Goal: Task Accomplishment & Management: Complete application form

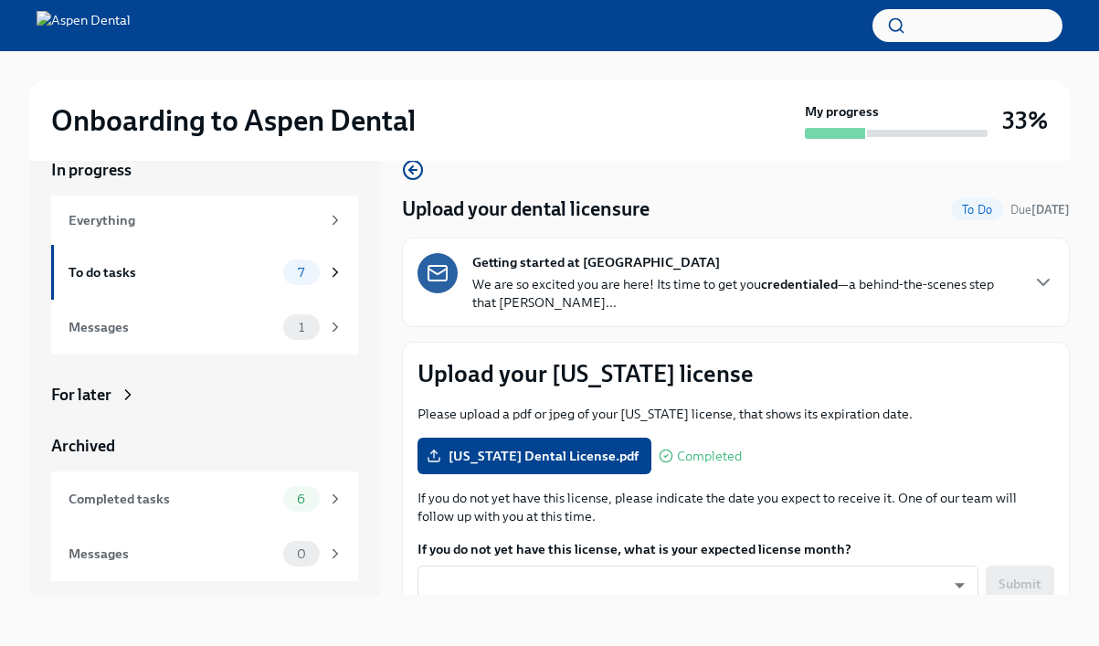
scroll to position [1487, 0]
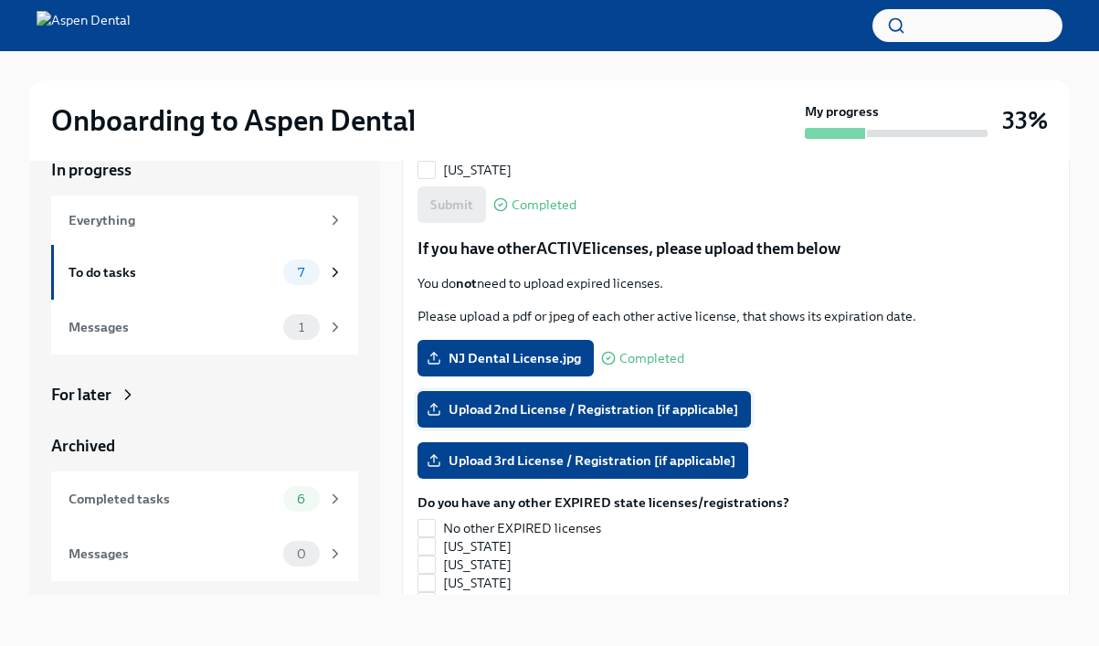
click at [588, 404] on span "Upload 2nd License / Registration [if applicable]" at bounding box center [584, 409] width 308 height 18
click at [0, 0] on input "Upload 2nd License / Registration [if applicable]" at bounding box center [0, 0] width 0 height 0
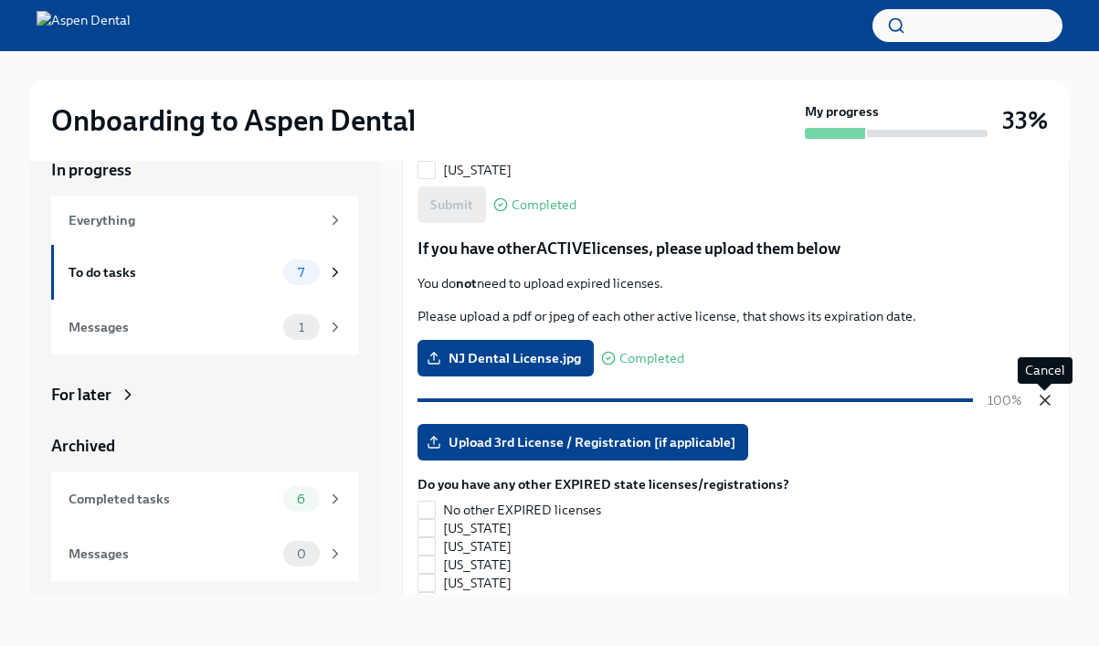
click at [1043, 405] on icon "button" at bounding box center [1045, 400] width 18 height 18
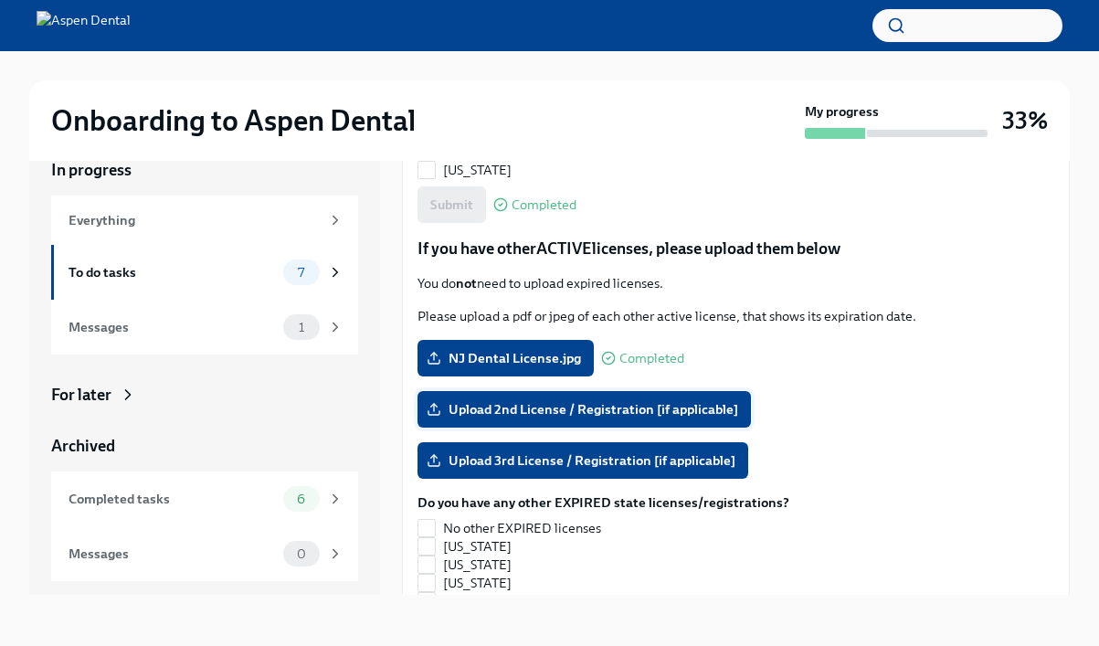
click at [549, 416] on span "Upload 2nd License / Registration [if applicable]" at bounding box center [584, 409] width 308 height 18
click at [0, 0] on input "Upload 2nd License / Registration [if applicable]" at bounding box center [0, 0] width 0 height 0
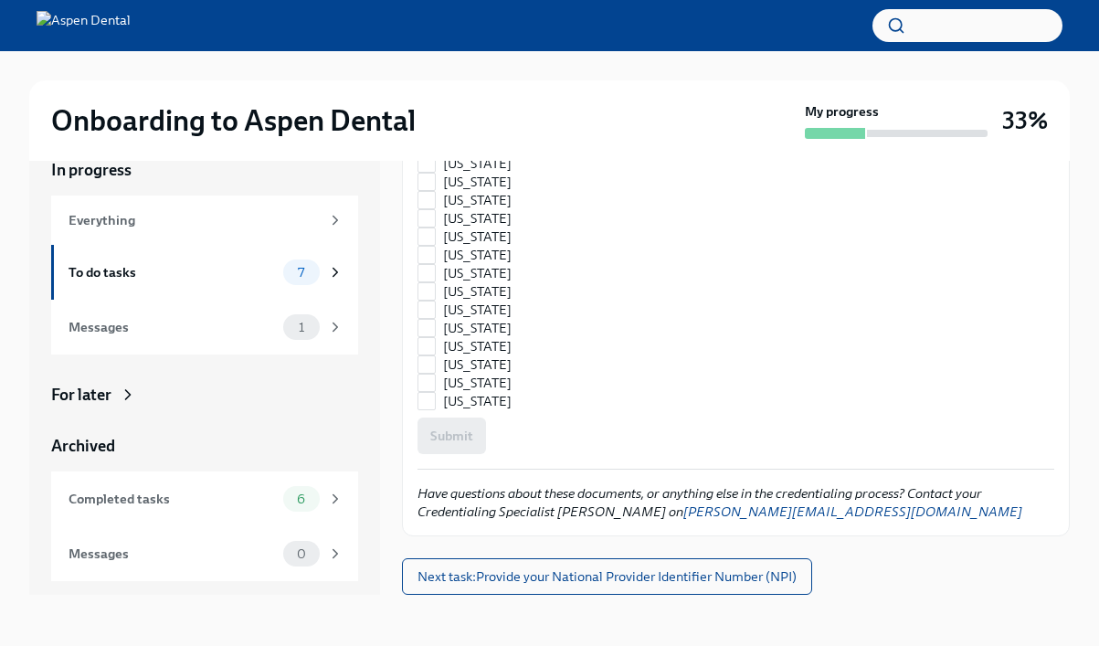
scroll to position [2527, 0]
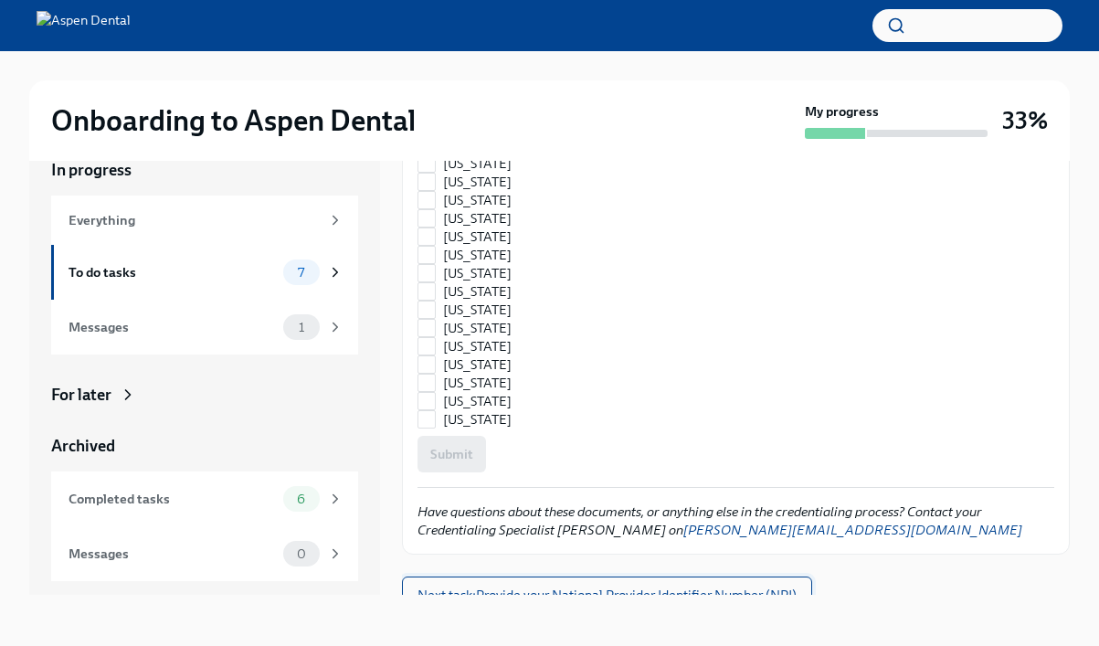
click at [698, 582] on button "Next task : Provide your National Provider Identifier Number (NPI)" at bounding box center [607, 594] width 410 height 37
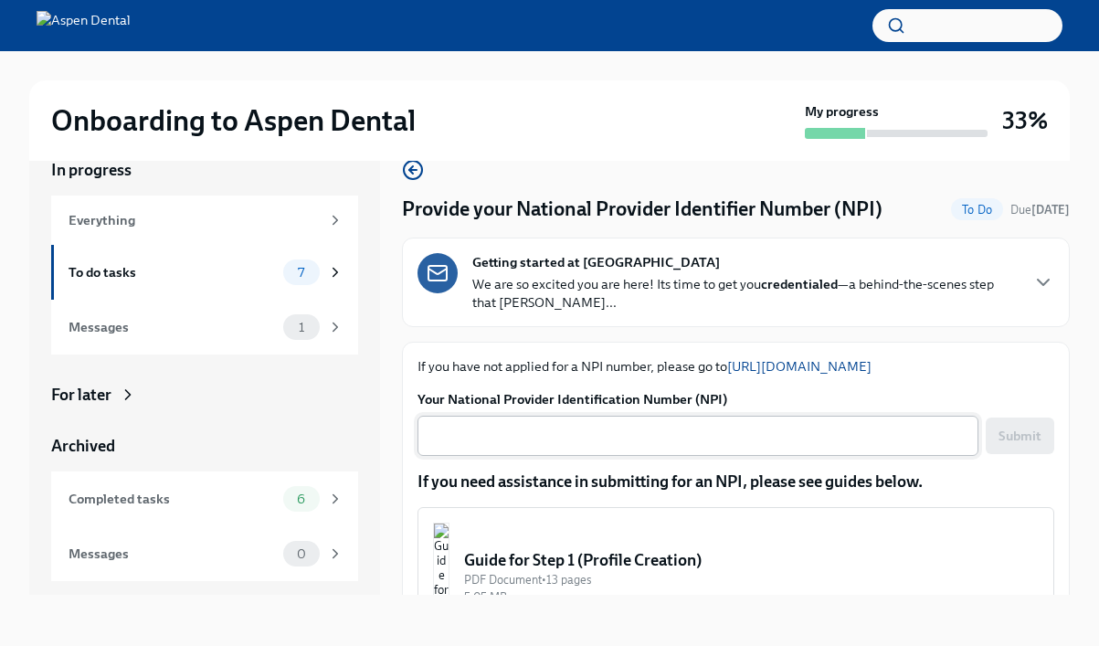
click at [708, 429] on textarea "Your National Provider Identification Number (NPI)" at bounding box center [697, 436] width 539 height 22
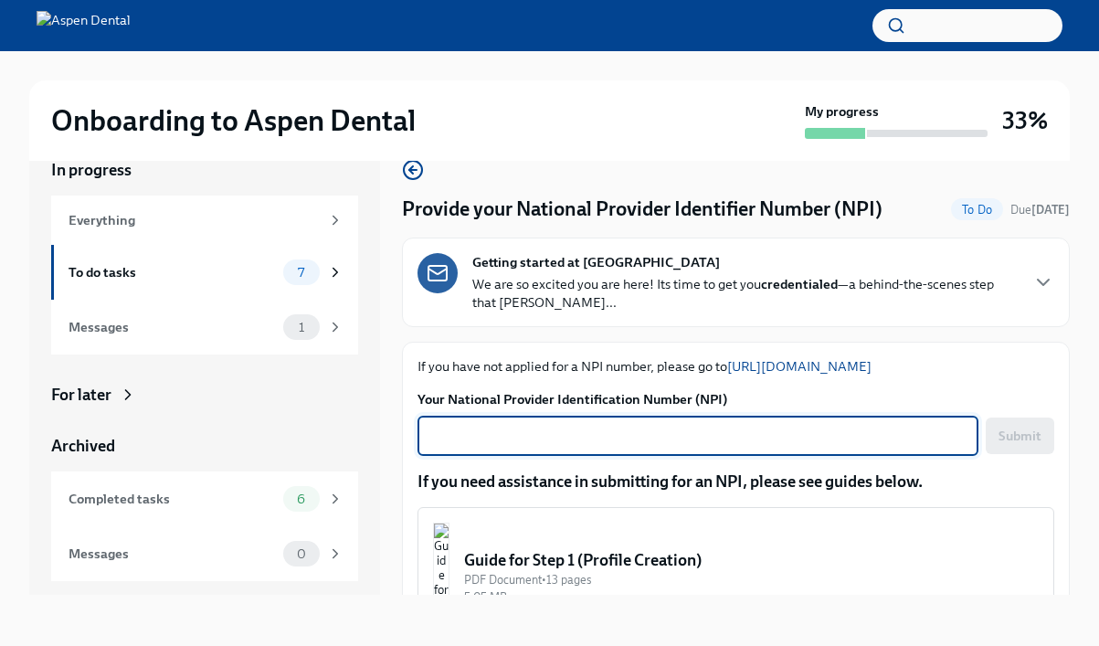
paste textarea "1831804509"
type textarea "1831804509"
click at [1033, 437] on span "Submit" at bounding box center [1019, 435] width 43 height 18
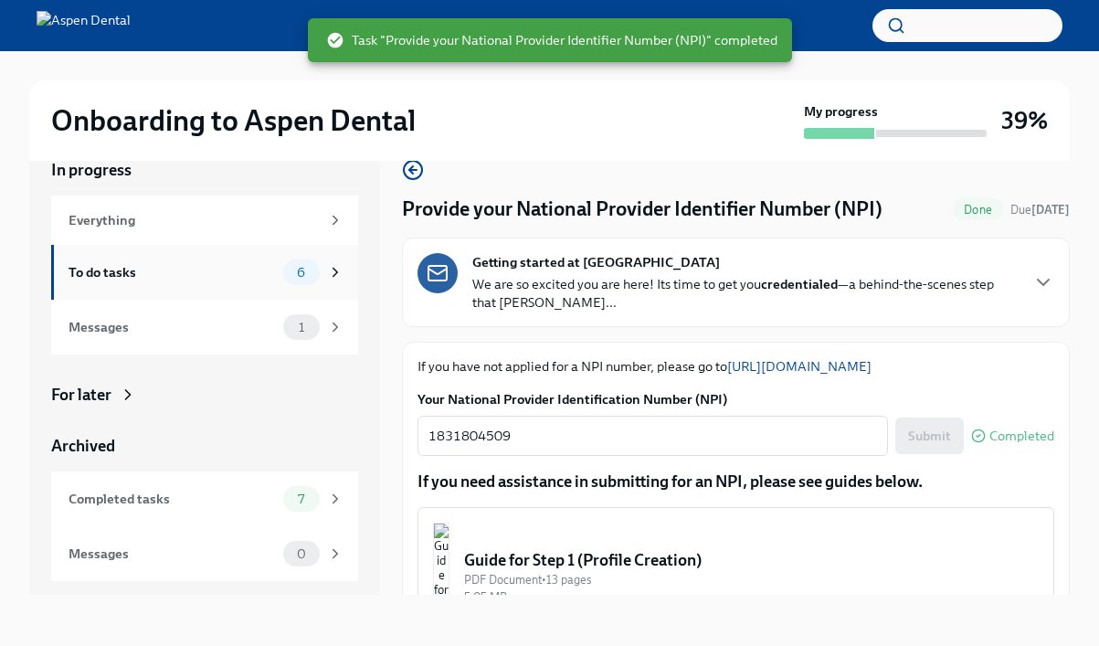
click at [209, 275] on div "To do tasks" at bounding box center [171, 272] width 207 height 20
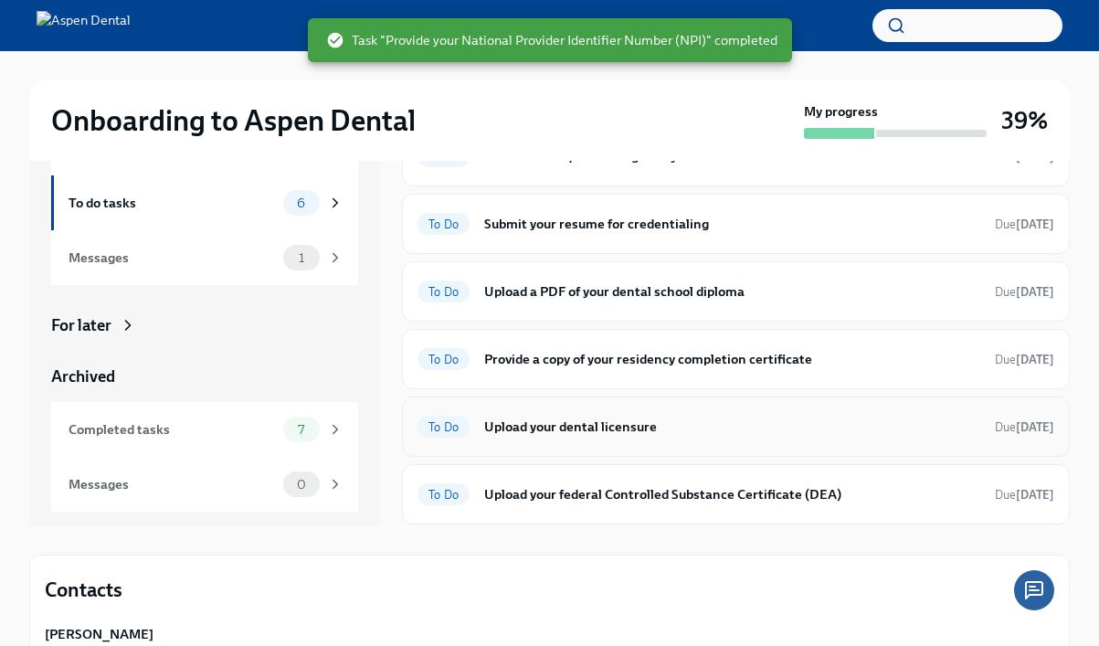
scroll to position [102, 0]
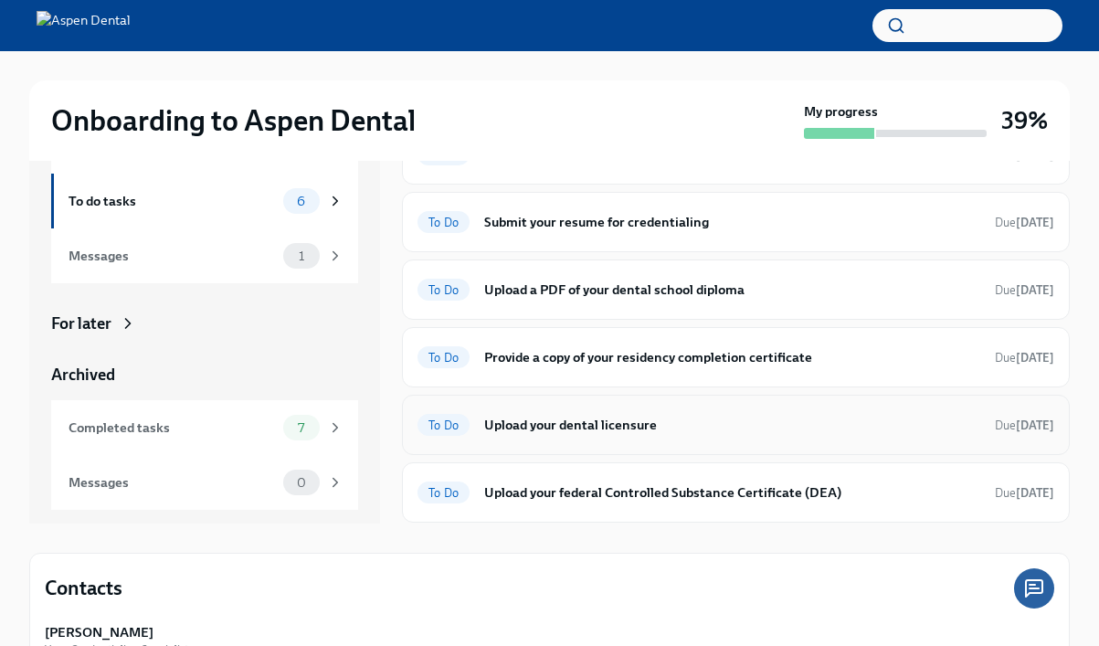
click at [613, 426] on h6 "Upload your dental licensure" at bounding box center [732, 425] width 496 height 20
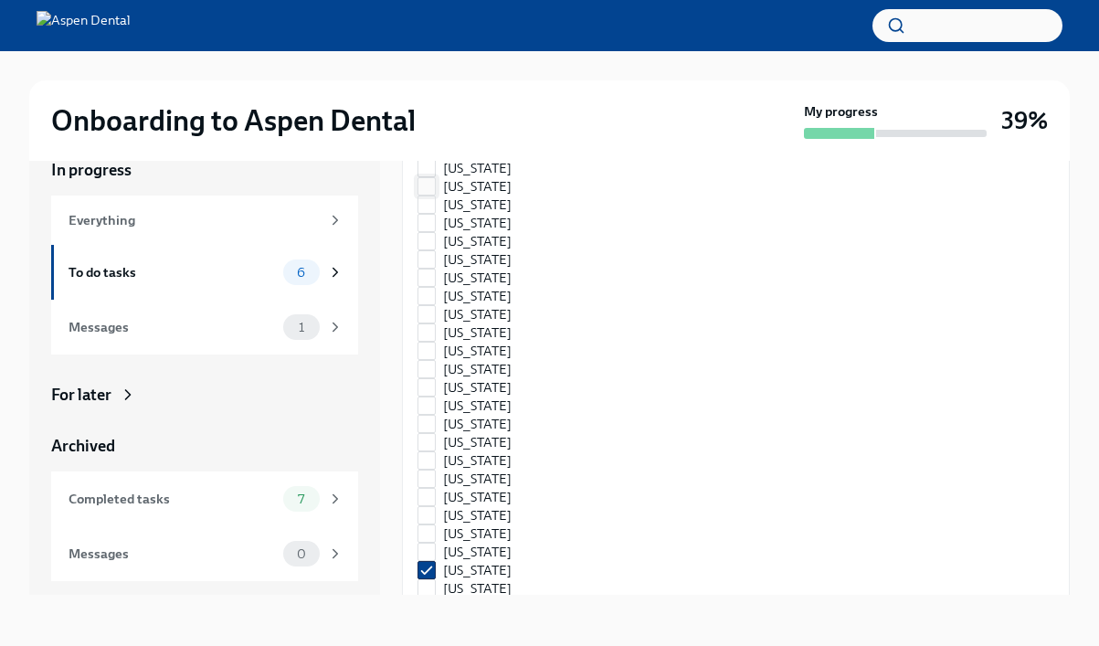
scroll to position [936, 0]
click at [484, 360] on span "[US_STATE]" at bounding box center [477, 355] width 68 height 18
click at [435, 360] on input "[US_STATE]" at bounding box center [426, 355] width 16 height 16
checkbox input "true"
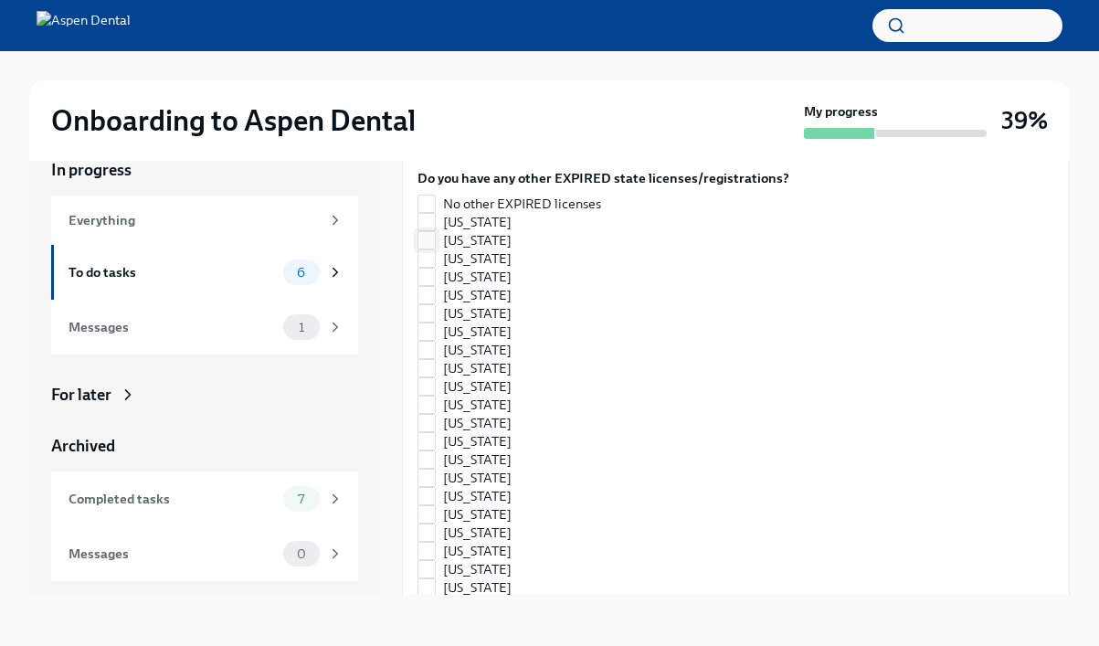
scroll to position [1805, 0]
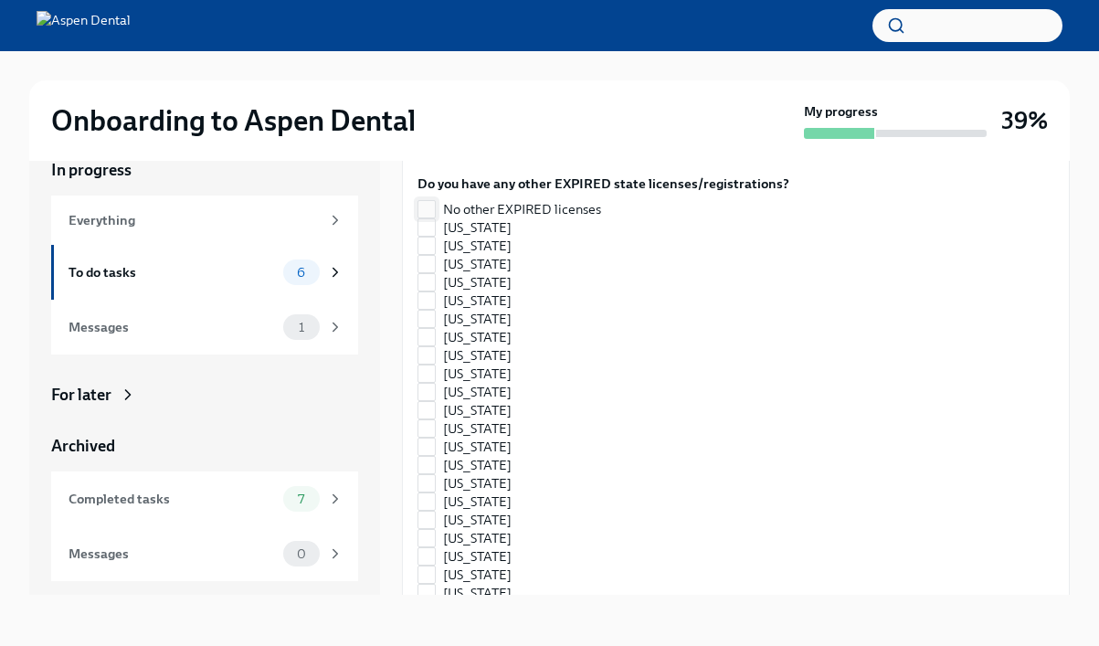
click at [557, 210] on span "No other EXPIRED licenses" at bounding box center [522, 209] width 158 height 18
click at [435, 210] on input "No other EXPIRED licenses" at bounding box center [426, 209] width 16 height 16
checkbox input "true"
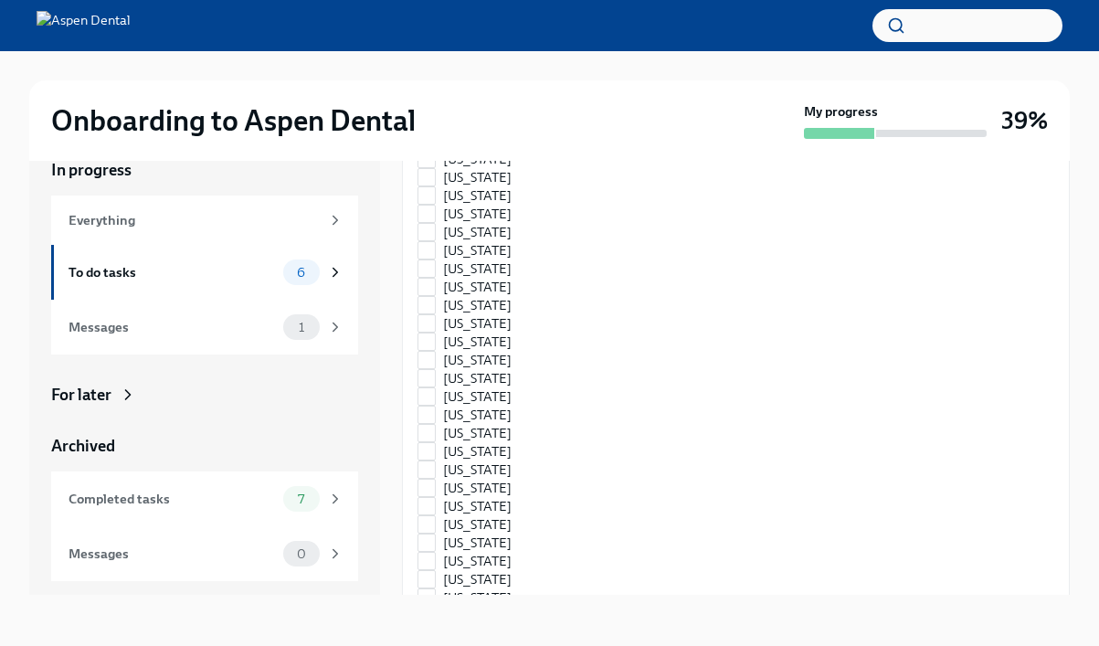
scroll to position [2433, 0]
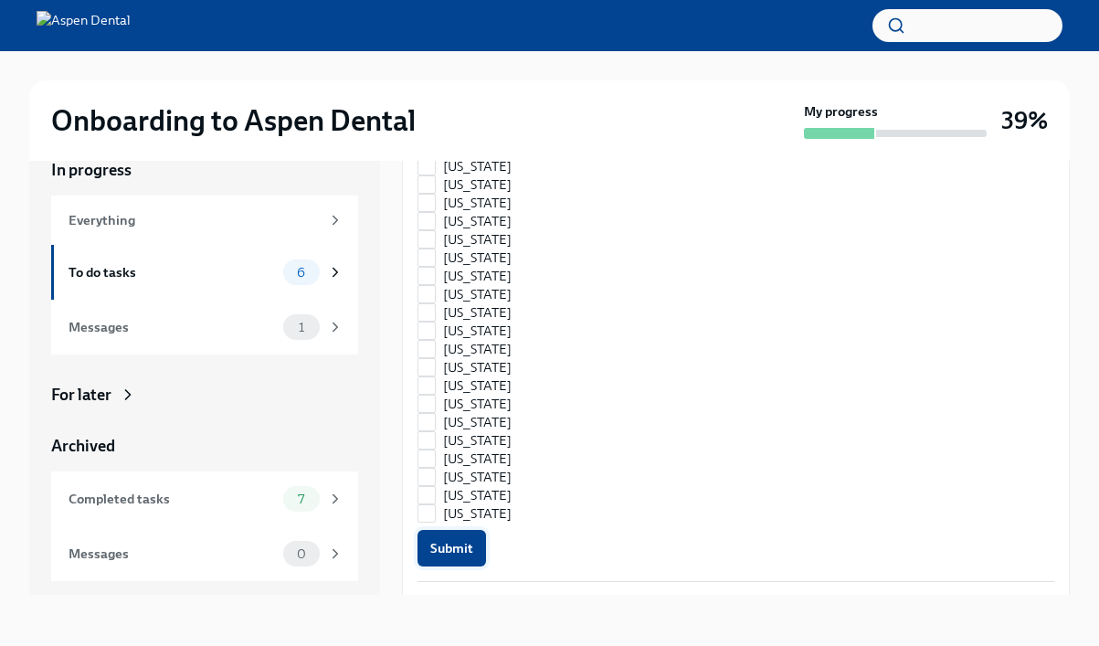
click at [444, 544] on span "Submit" at bounding box center [451, 548] width 43 height 18
checkbox input "false"
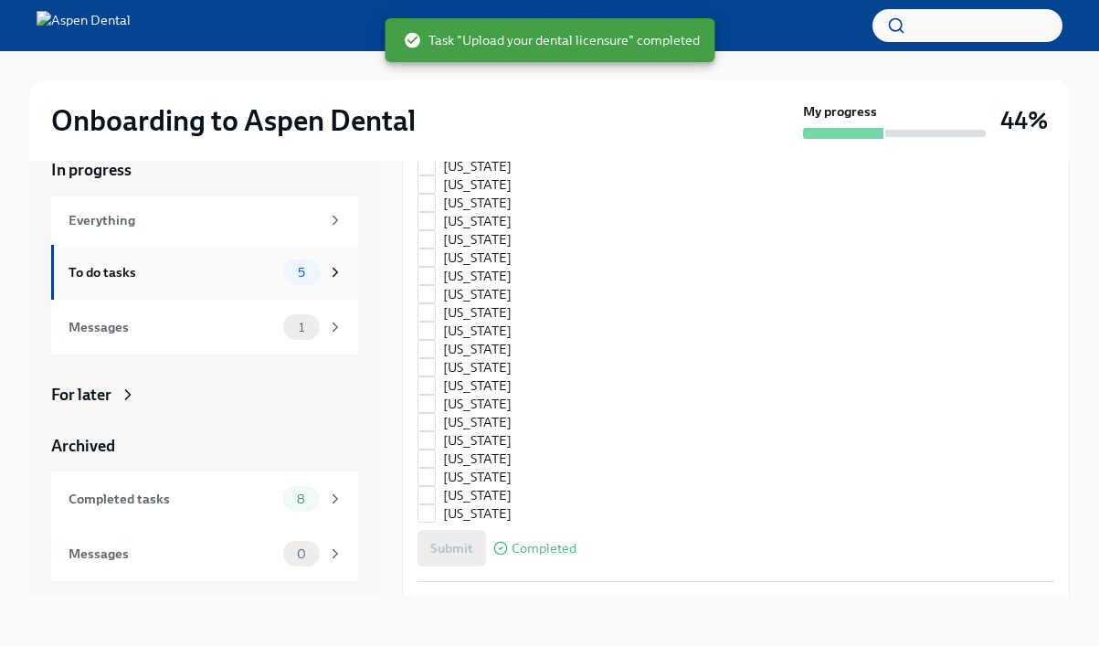
checkbox input "true"
click at [201, 280] on div "To do tasks" at bounding box center [171, 272] width 207 height 20
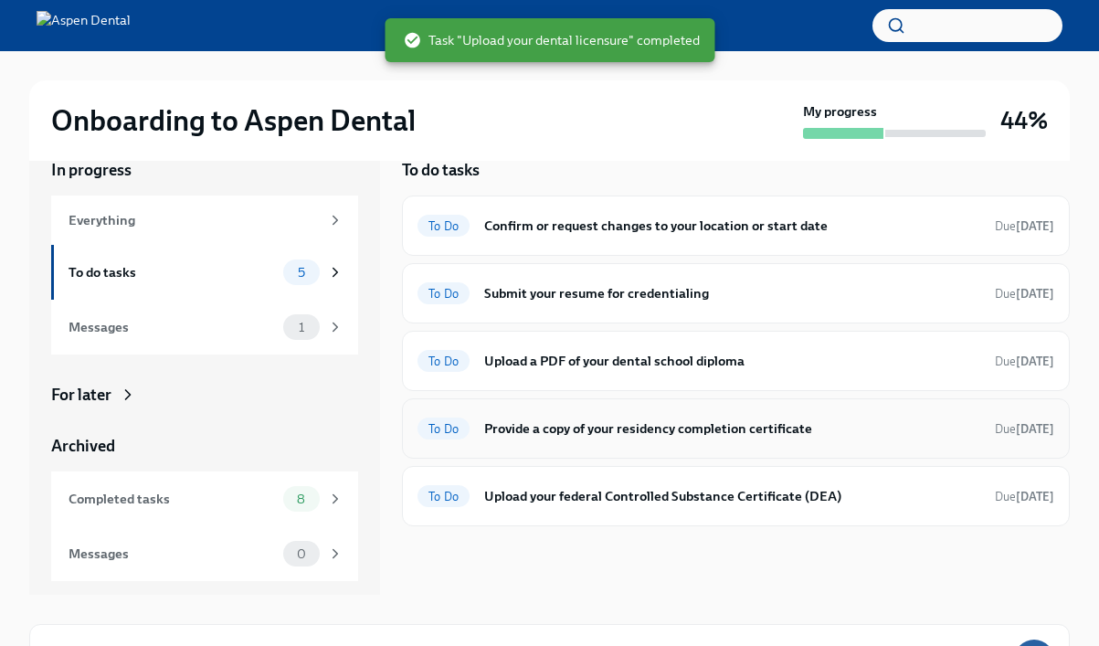
click at [703, 425] on h6 "Provide a copy of your residency completion certificate" at bounding box center [732, 428] width 496 height 20
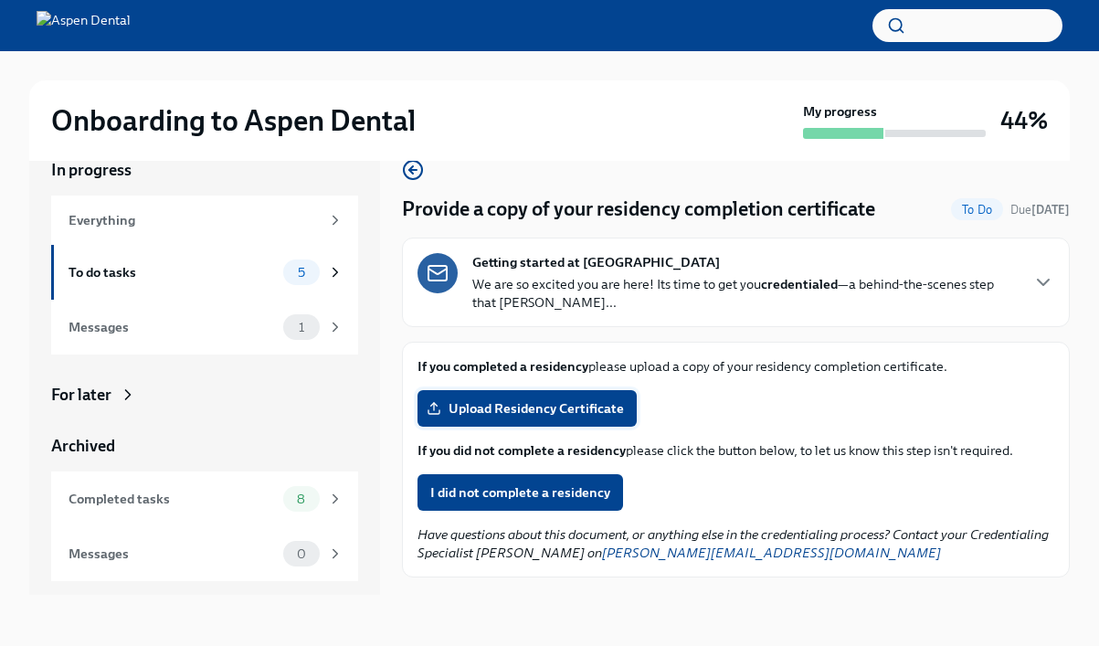
click at [502, 411] on span "Upload Residency Certificate" at bounding box center [527, 408] width 194 height 18
click at [0, 0] on input "Upload Residency Certificate" at bounding box center [0, 0] width 0 height 0
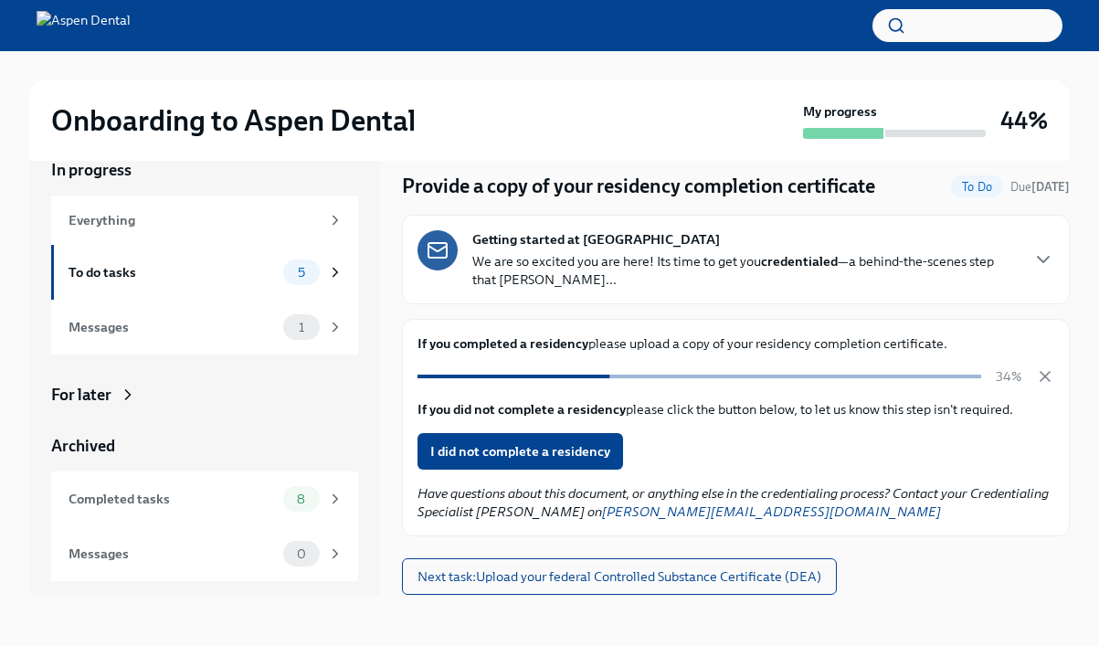
scroll to position [23, 0]
click at [656, 581] on span "Next task : Upload your federal Controlled Substance Certificate (DEA)" at bounding box center [619, 576] width 404 height 18
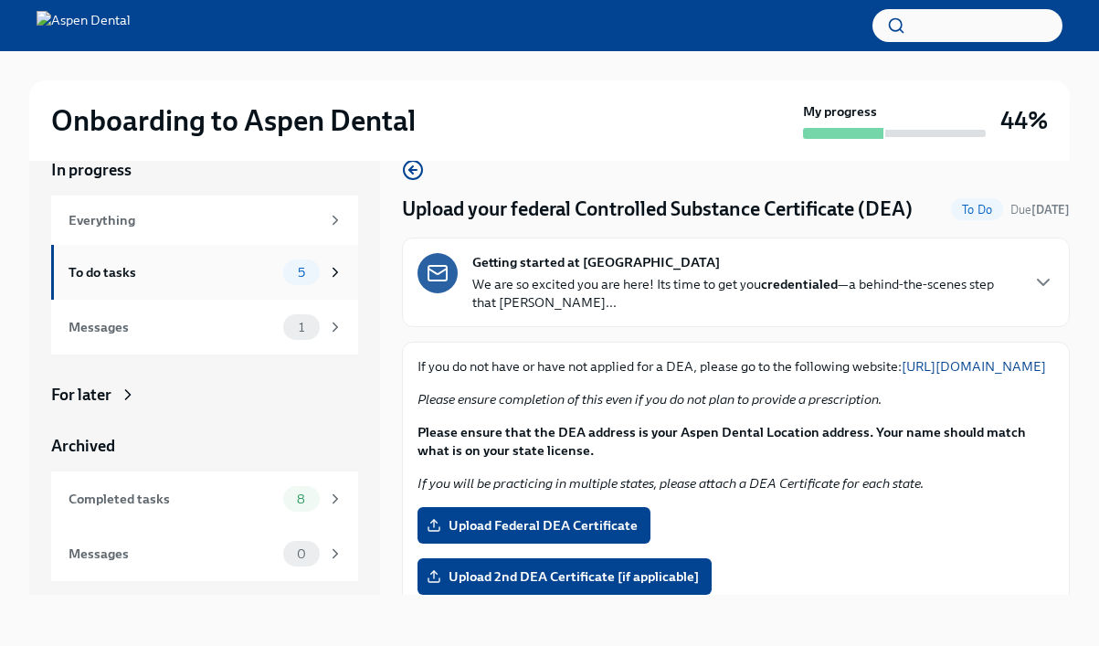
click at [258, 281] on div "To do tasks" at bounding box center [171, 272] width 207 height 20
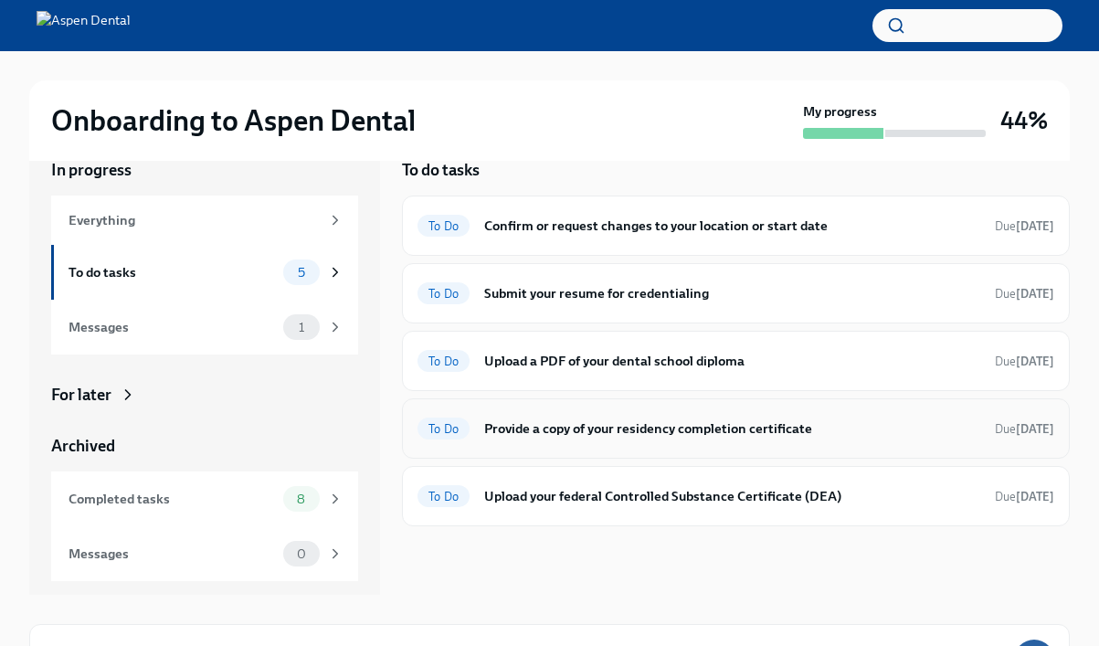
click at [580, 433] on h6 "Provide a copy of your residency completion certificate" at bounding box center [732, 428] width 496 height 20
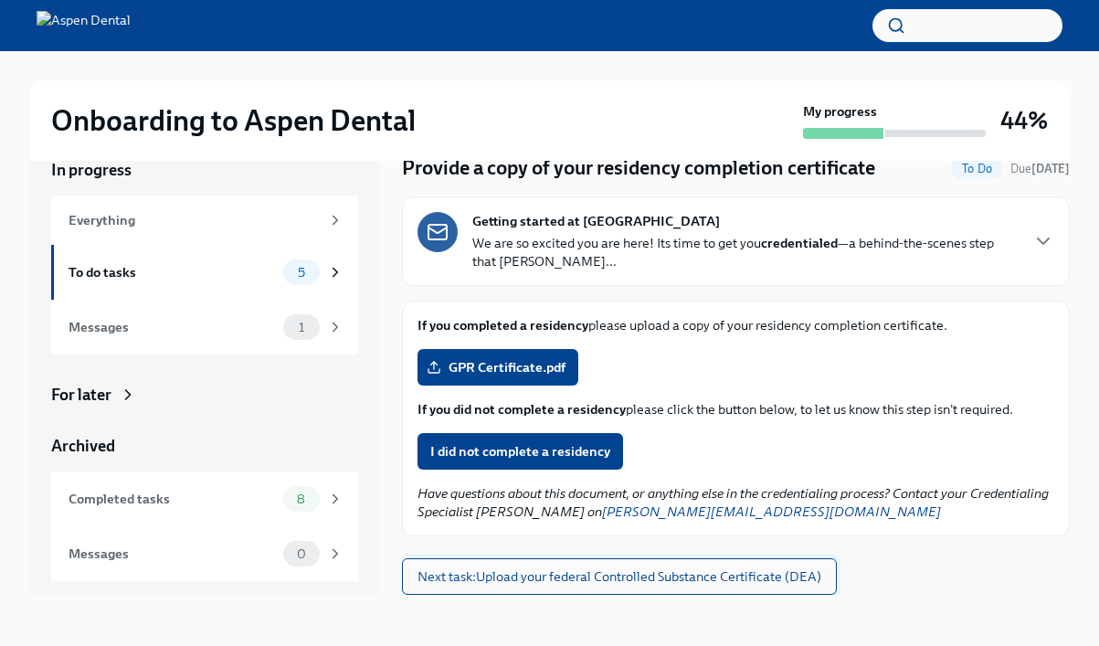
scroll to position [41, 0]
click at [600, 569] on span "Next task : Upload your federal Controlled Substance Certificate (DEA)" at bounding box center [619, 576] width 404 height 18
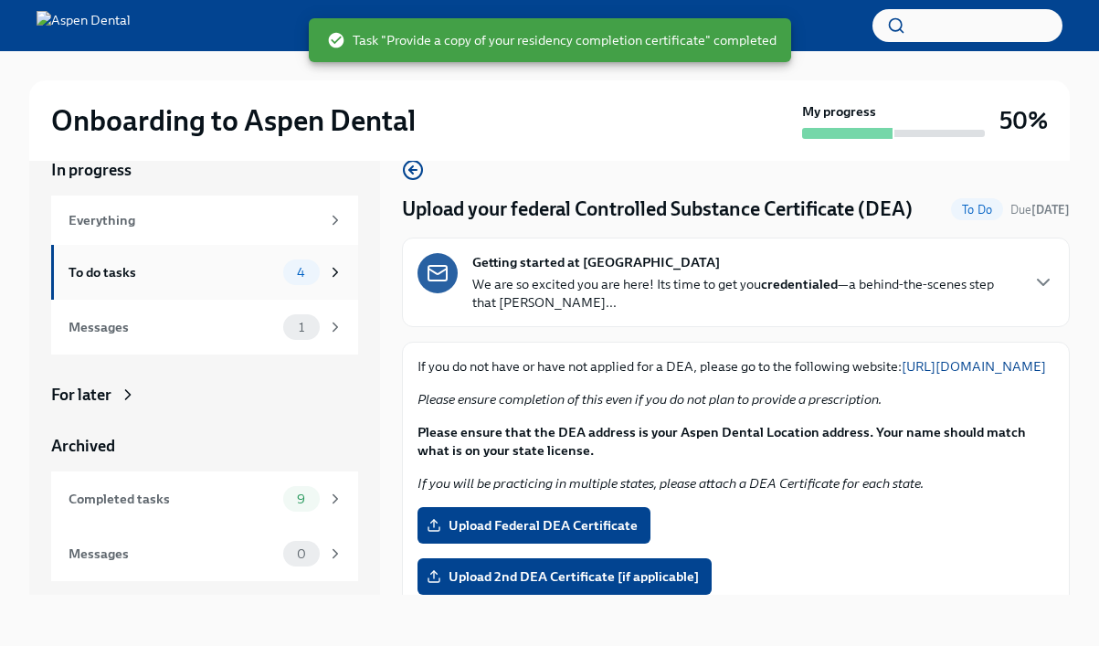
click at [220, 275] on div "To do tasks" at bounding box center [171, 272] width 207 height 20
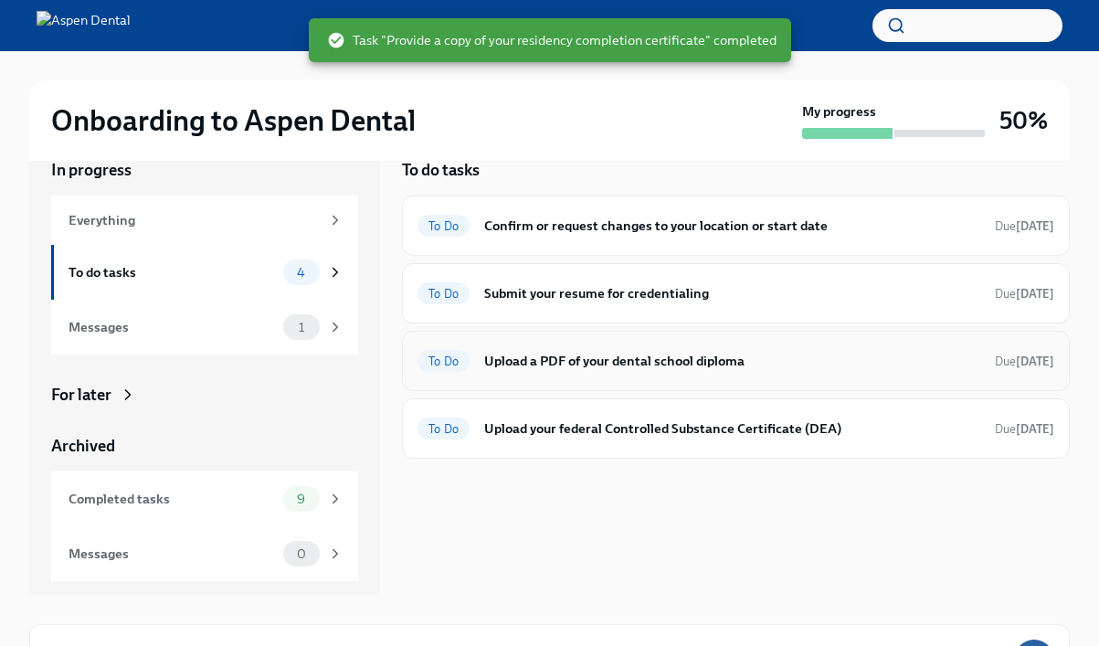
click at [570, 364] on h6 "Upload a PDF of your dental school diploma" at bounding box center [732, 361] width 496 height 20
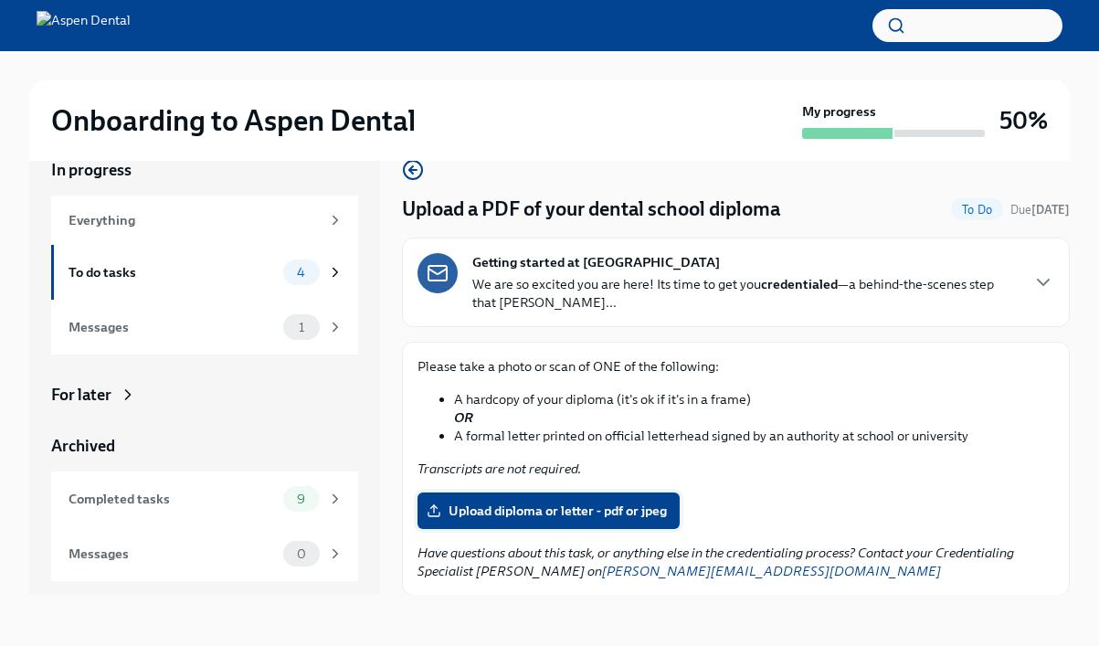
click at [492, 515] on span "Upload diploma or letter - pdf or jpeg" at bounding box center [548, 510] width 237 height 18
click at [0, 0] on input "Upload diploma or letter - pdf or jpeg" at bounding box center [0, 0] width 0 height 0
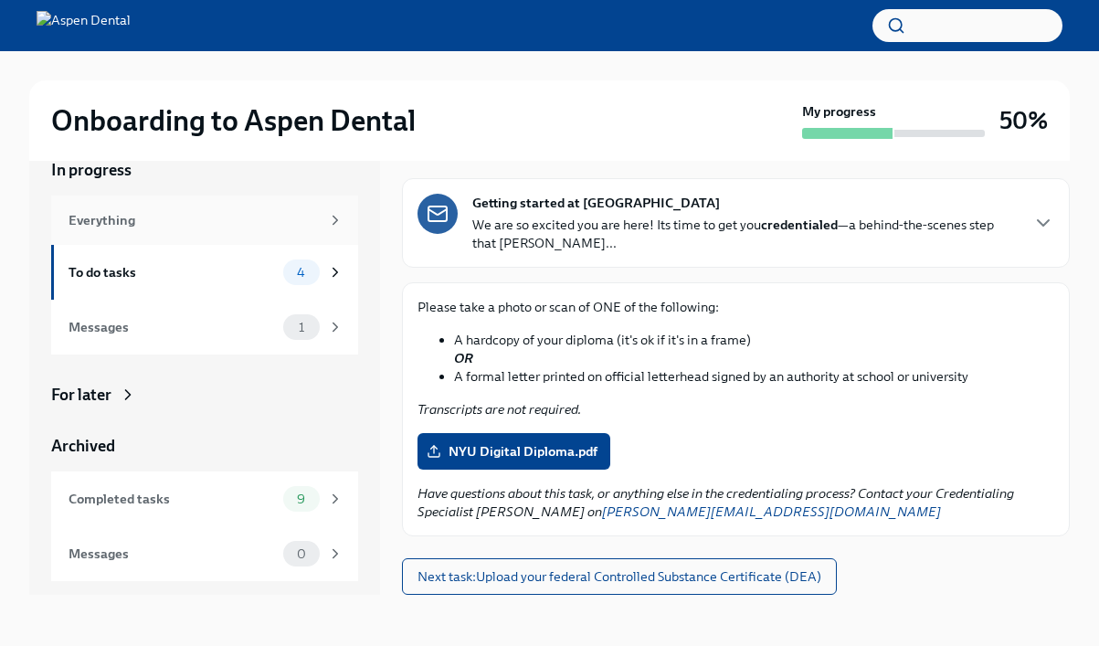
scroll to position [59, 0]
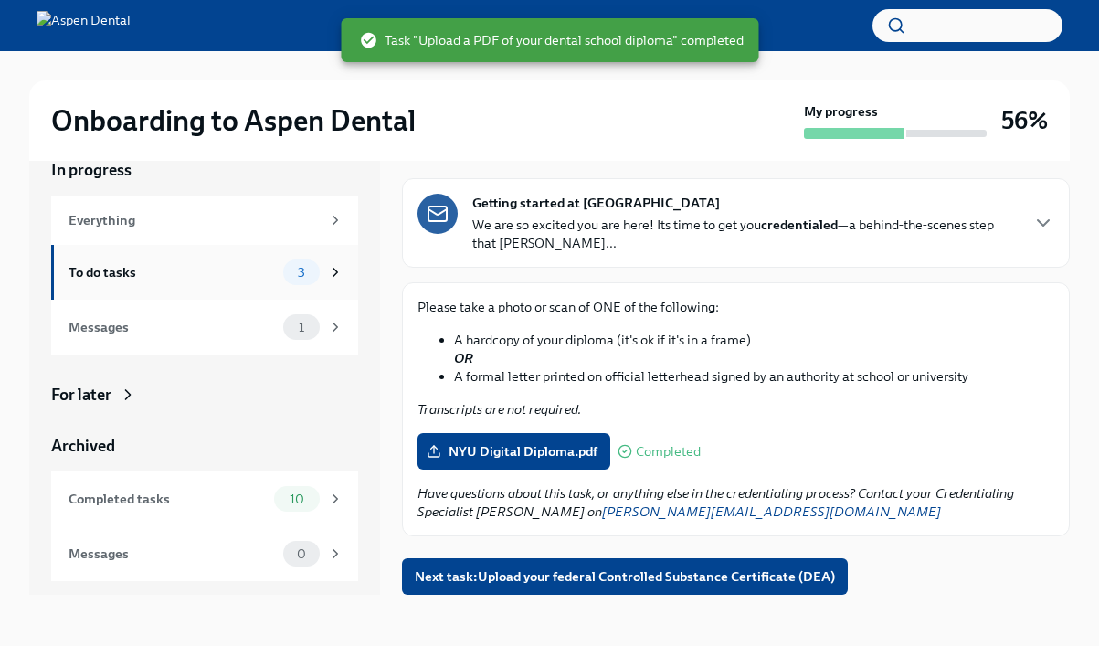
click at [216, 283] on div "To do tasks 3" at bounding box center [205, 272] width 275 height 26
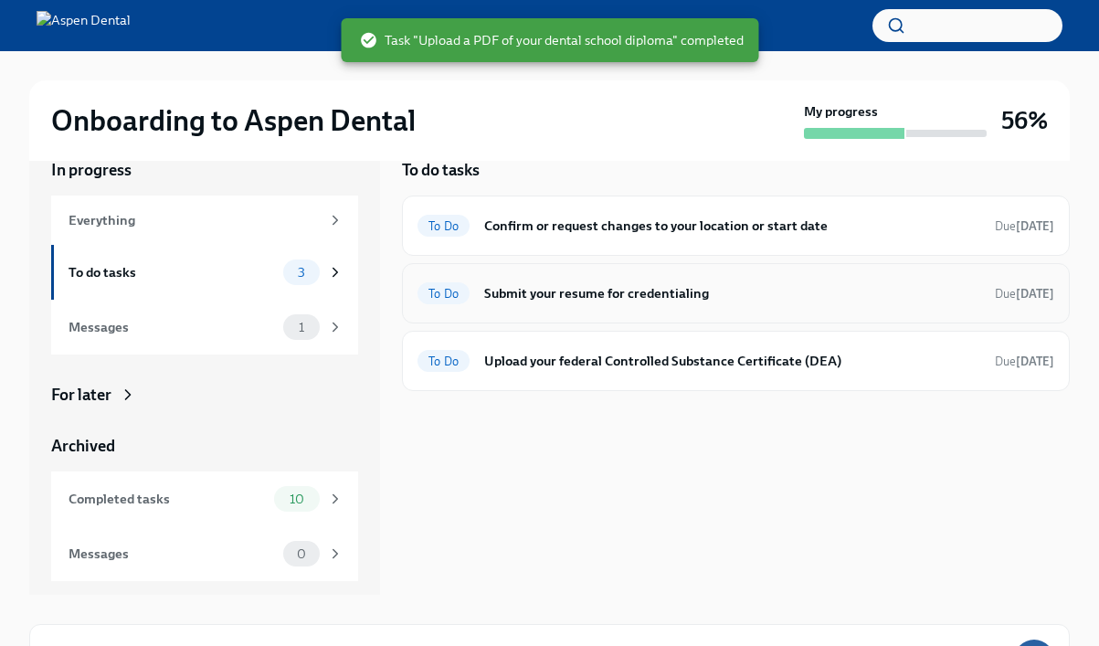
click at [645, 300] on h6 "Submit your resume for credentialing" at bounding box center [732, 293] width 496 height 20
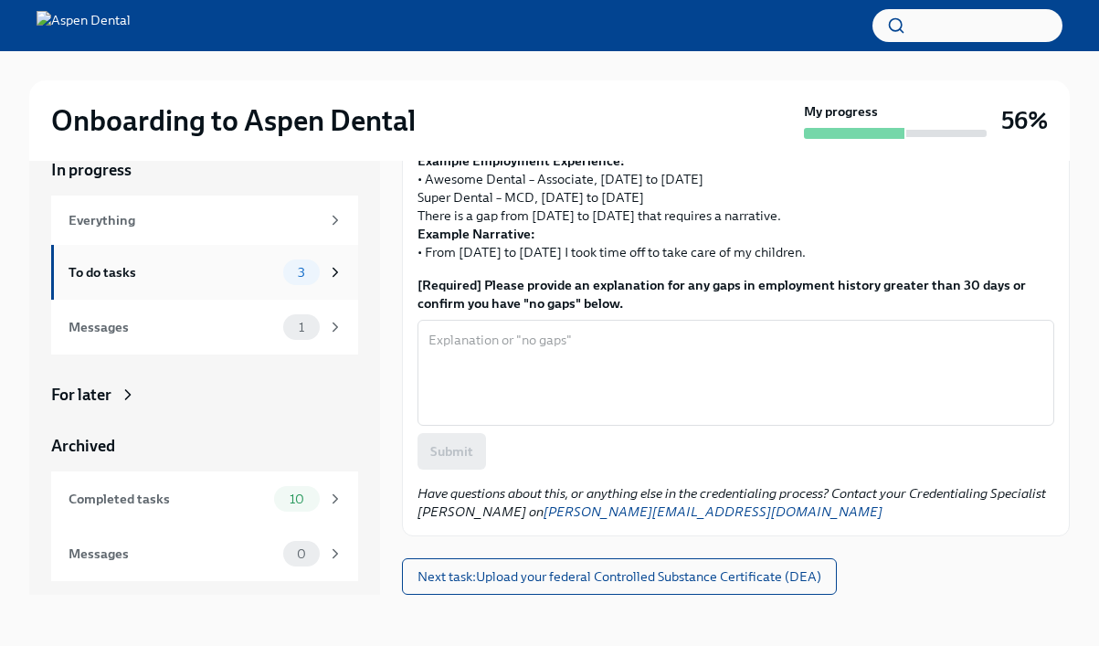
scroll to position [685, 0]
click at [244, 268] on div "To do tasks" at bounding box center [171, 272] width 207 height 20
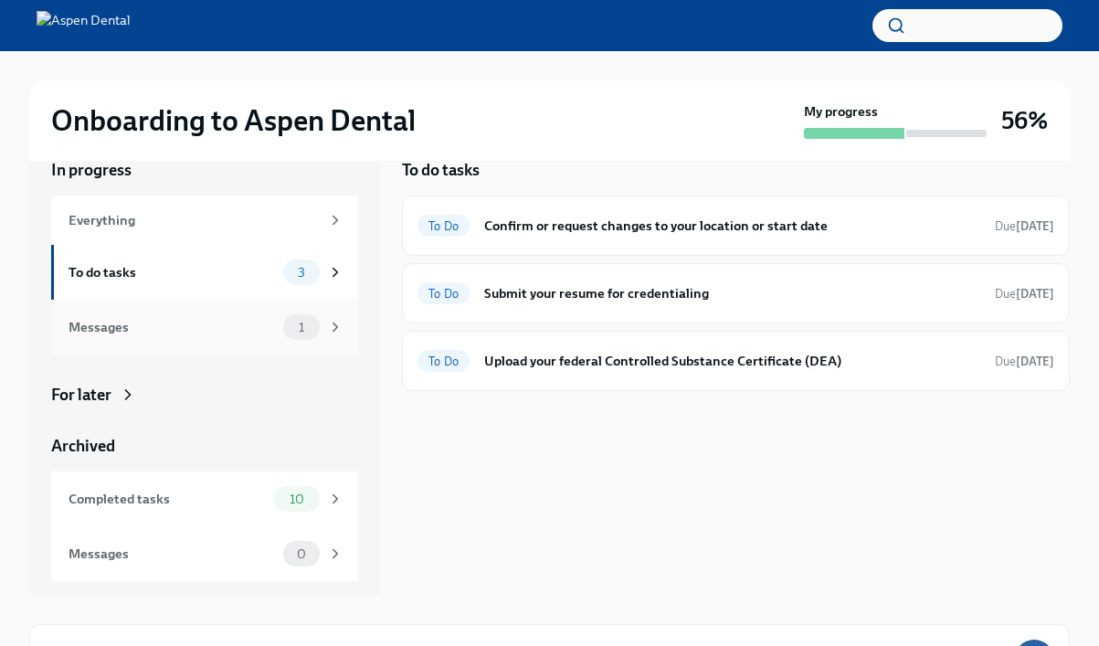
click at [236, 331] on div "Messages" at bounding box center [171, 327] width 207 height 20
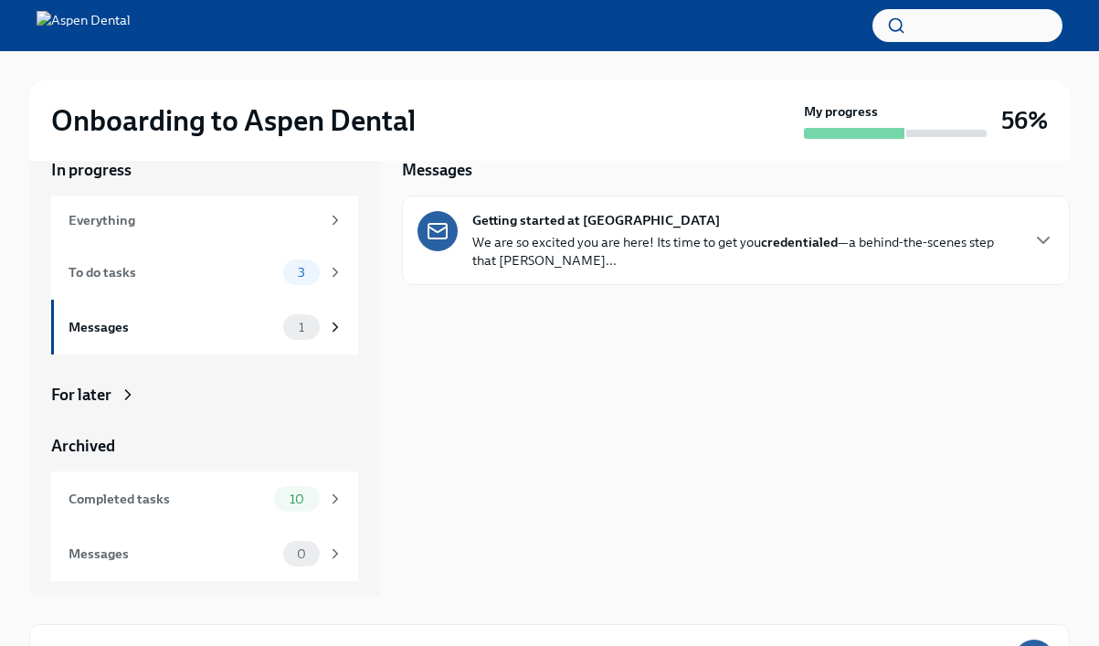
click at [613, 237] on p "We are so excited you are here! Its time to get you credentialed —a behind-the-…" at bounding box center [744, 251] width 545 height 37
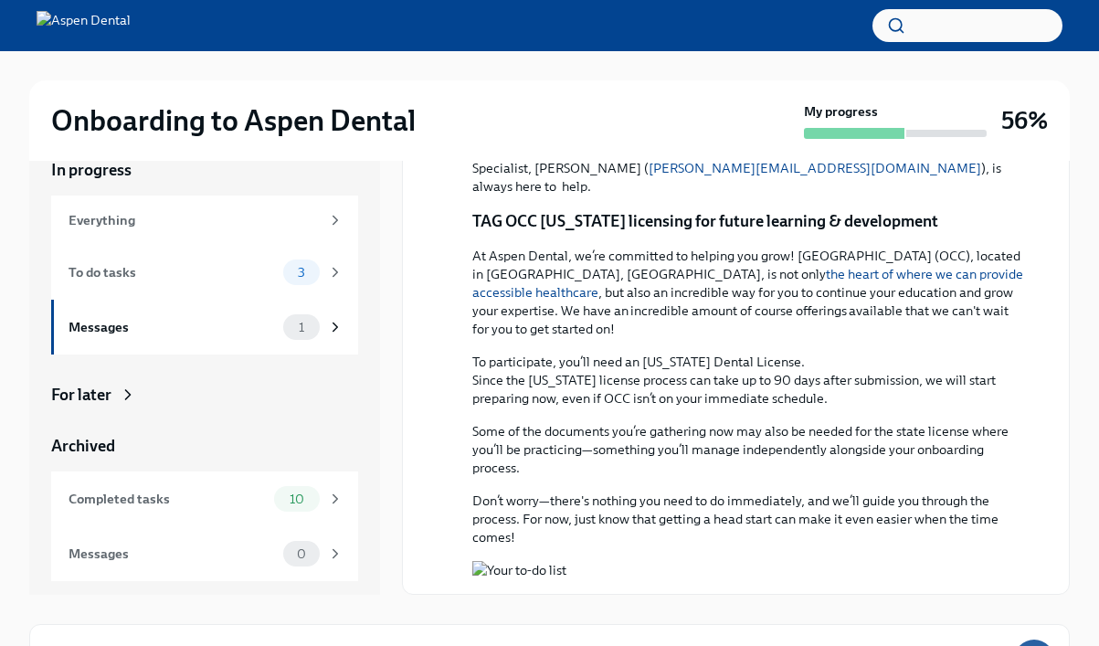
scroll to position [1370, 0]
click at [204, 230] on div "Everything" at bounding box center [204, 219] width 307 height 49
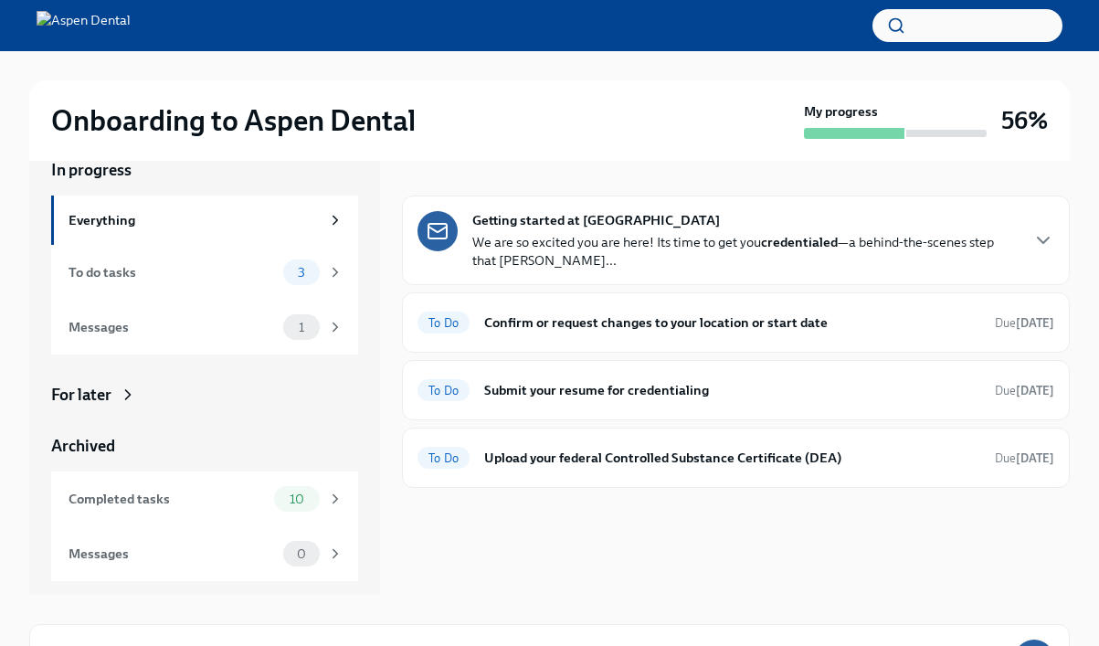
click at [543, 249] on p "We are so excited you are here! Its time to get you credentialed —a behind-the-…" at bounding box center [744, 251] width 545 height 37
